Goal: Transaction & Acquisition: Book appointment/travel/reservation

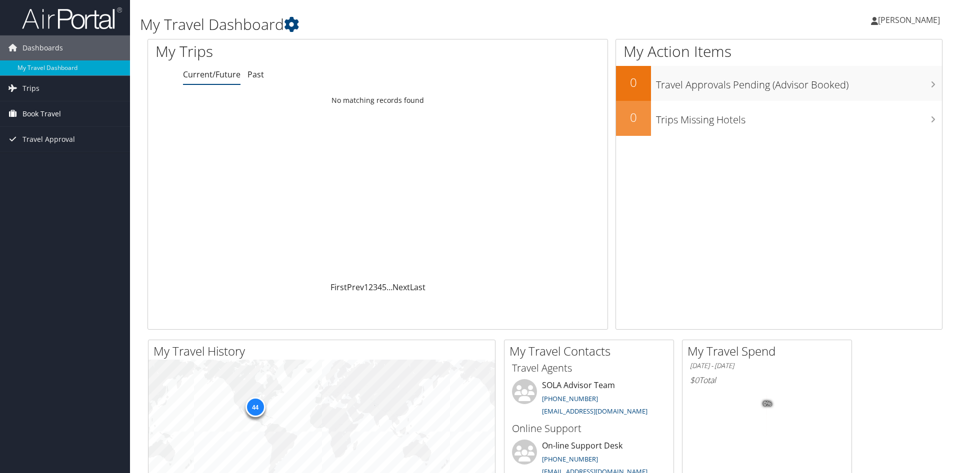
click at [45, 112] on span "Book Travel" at bounding box center [41, 113] width 38 height 25
click at [49, 112] on span "Book Travel" at bounding box center [41, 113] width 38 height 25
click at [50, 113] on span "Book Travel" at bounding box center [41, 113] width 38 height 25
click at [46, 149] on link "Book/Manage Online Trips" at bounding box center [65, 148] width 130 height 15
